Goal: Register for event/course

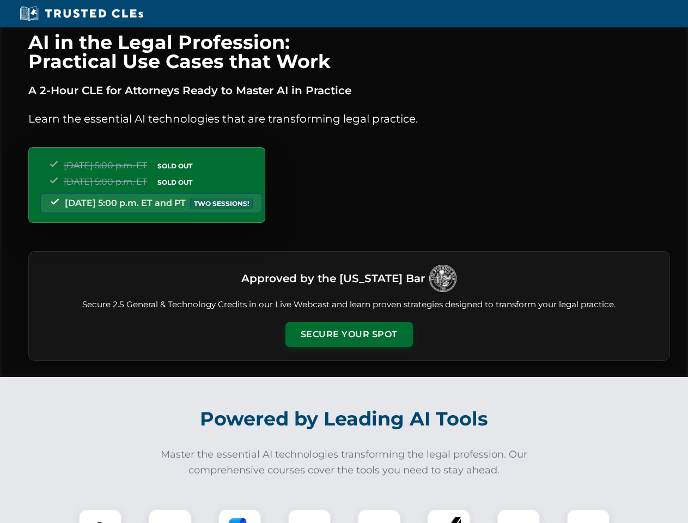
click at [349, 334] on button "Secure Your Spot" at bounding box center [348, 334] width 127 height 25
click at [100, 516] on img at bounding box center [100, 531] width 32 height 32
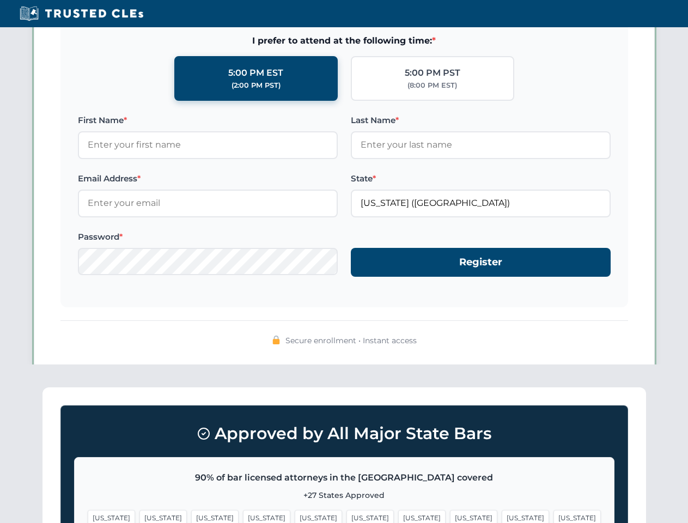
click at [398, 516] on span "[US_STATE]" at bounding box center [421, 518] width 47 height 16
click at [502, 516] on span "[US_STATE]" at bounding box center [525, 518] width 47 height 16
